Goal: Task Accomplishment & Management: Manage account settings

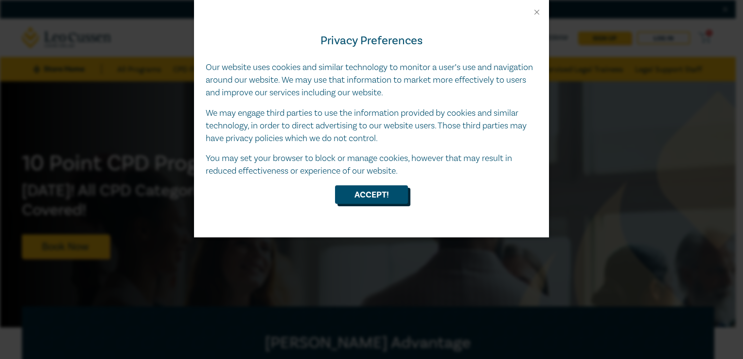
click at [302, 17] on button "Accept!" at bounding box center [371, 194] width 73 height 18
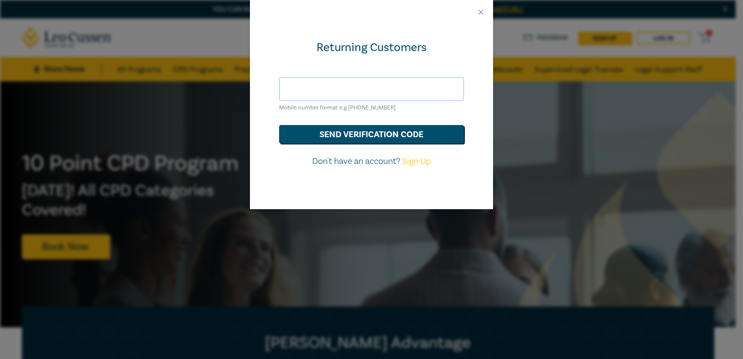
click at [302, 17] on input "text" at bounding box center [371, 88] width 185 height 23
click at [302, 17] on button "send verification code" at bounding box center [371, 134] width 185 height 18
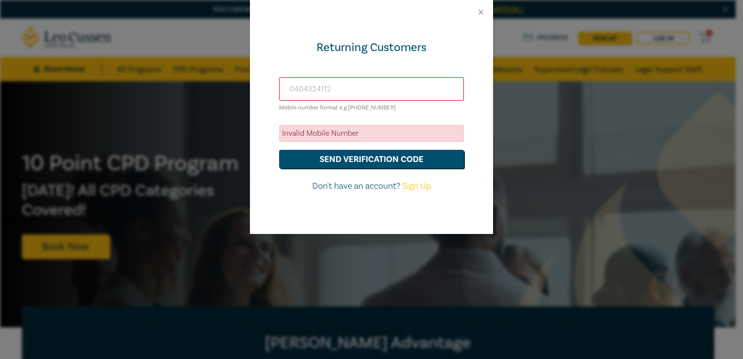
click at [302, 17] on input "0404324112" at bounding box center [371, 88] width 185 height 23
drag, startPoint x: 346, startPoint y: 82, endPoint x: 238, endPoint y: 94, distance: 108.6
click at [239, 17] on div "Returning Customers 0404324112 Mobile number format e.g +61 000000000 Invalid M…" at bounding box center [371, 179] width 743 height 359
click at [291, 17] on input "0404324112" at bounding box center [371, 88] width 185 height 23
type input "+61 404324112"
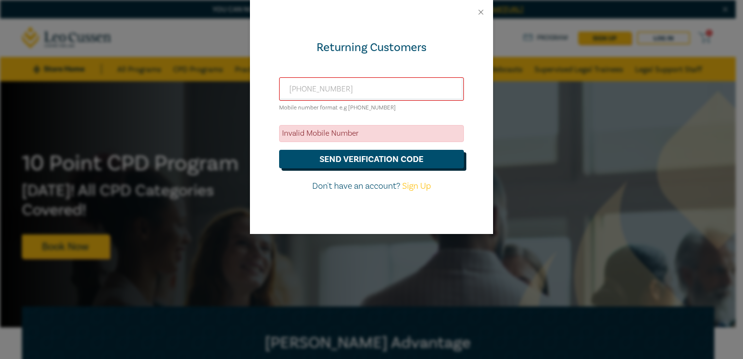
click at [302, 17] on button "send verification code" at bounding box center [371, 159] width 185 height 18
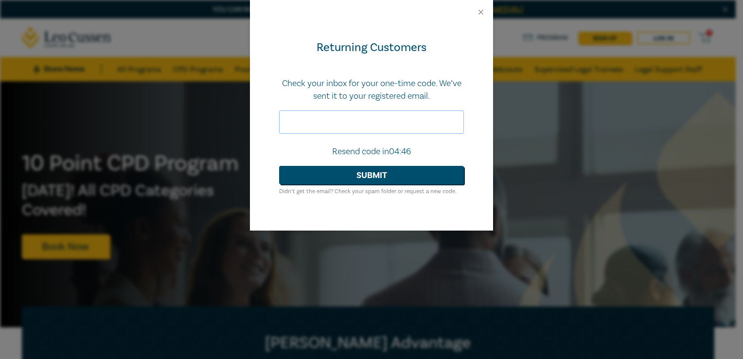
click at [302, 17] on input "text" at bounding box center [371, 121] width 185 height 23
type input "383427"
click at [279, 17] on button "Submit" at bounding box center [371, 175] width 185 height 18
